Goal: Connect with others: Connect with others

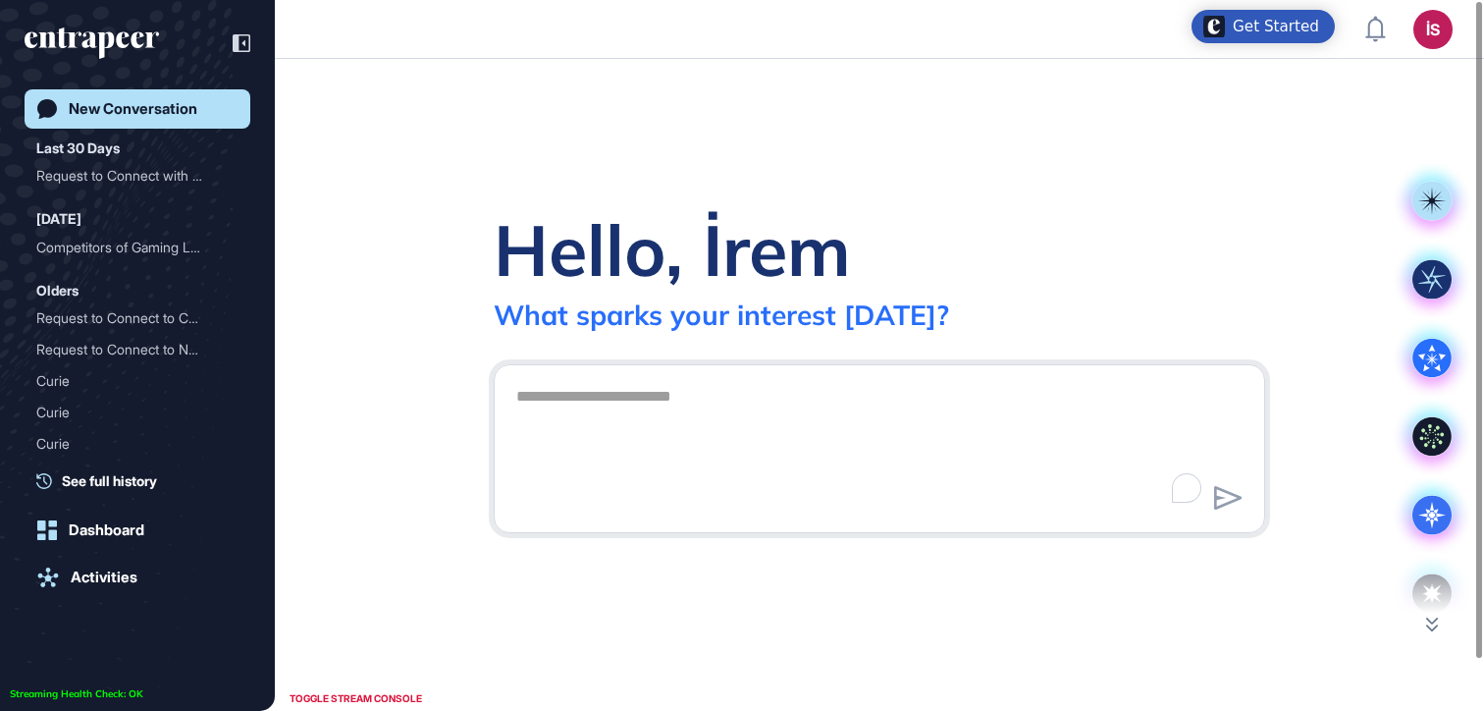
scroll to position [1, 1]
click at [148, 178] on div "Request to Connect with C..." at bounding box center [129, 175] width 187 height 31
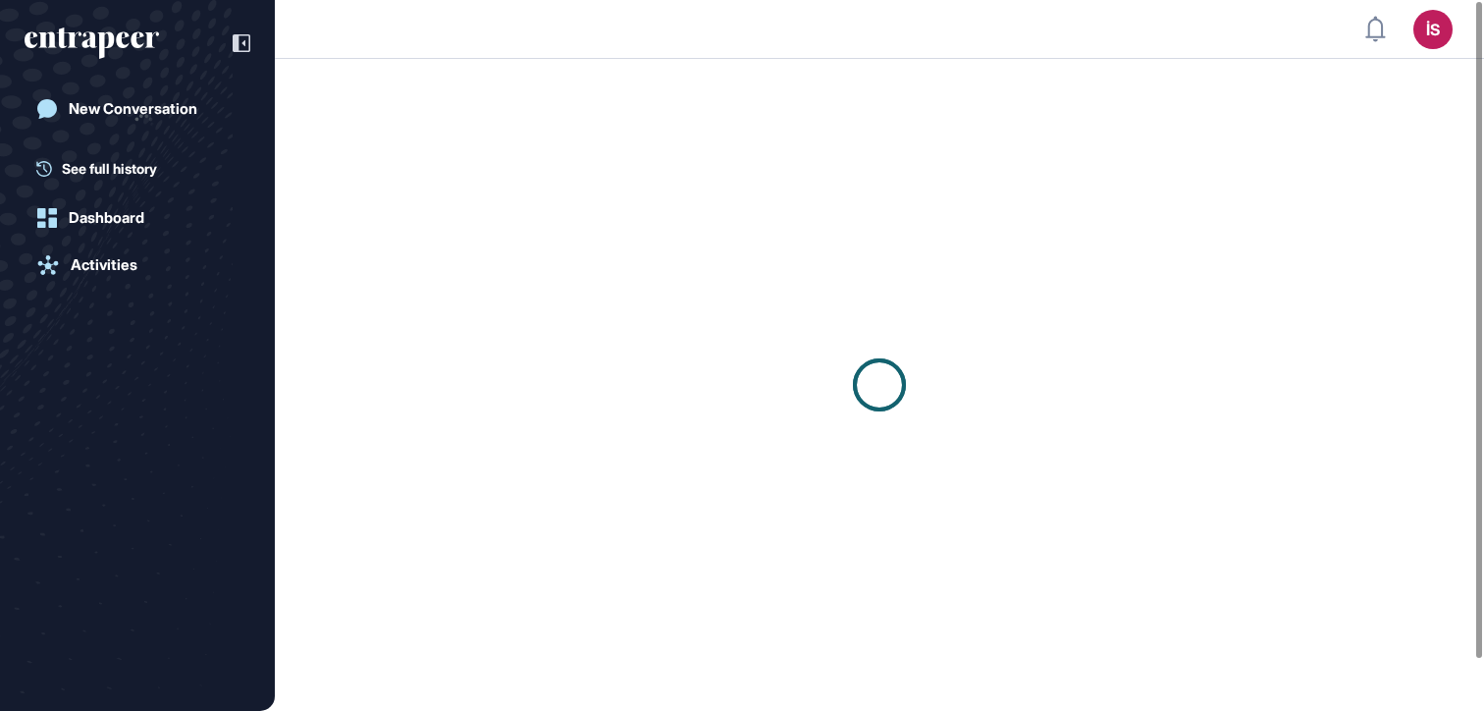
scroll to position [1, 1]
